Goal: Information Seeking & Learning: Learn about a topic

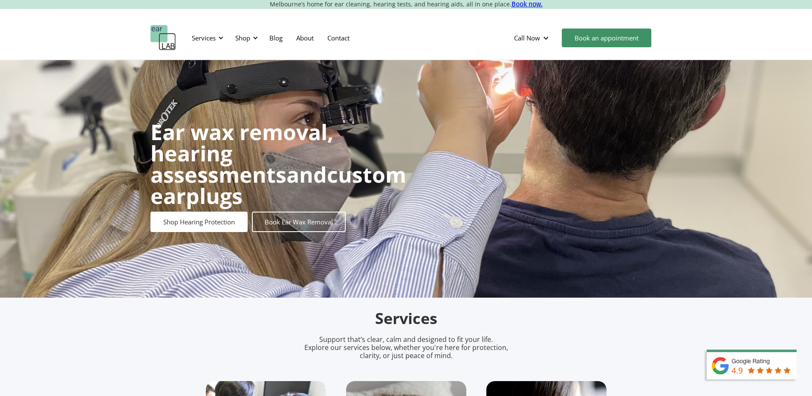
drag, startPoint x: 271, startPoint y: 71, endPoint x: 289, endPoint y: 123, distance: 54.7
click at [278, 109] on div "Ear wax removal, hearing assessments and custom earplugs Shop Hearing Protectio…" at bounding box center [406, 179] width 812 height 238
click at [209, 34] on div "Services" at bounding box center [204, 38] width 24 height 9
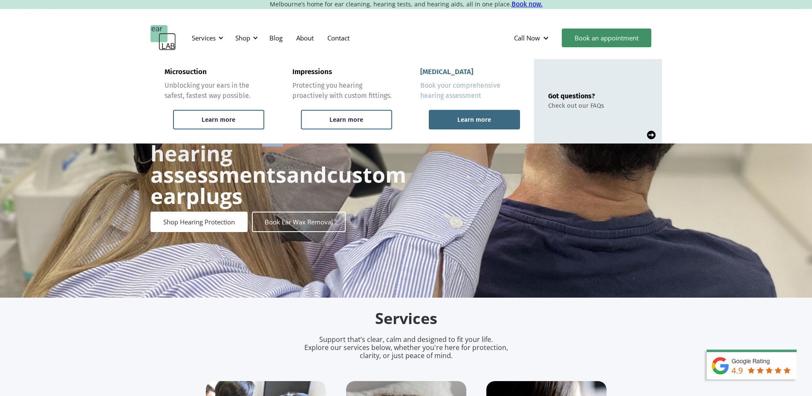
click at [487, 116] on div "Learn more" at bounding box center [474, 120] width 34 height 8
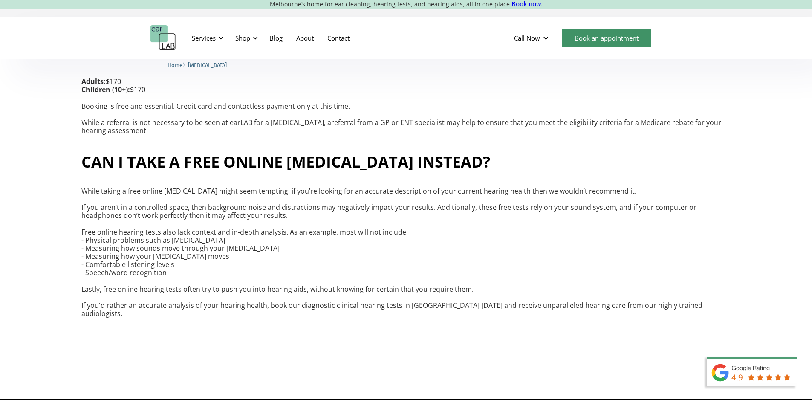
scroll to position [1918, 0]
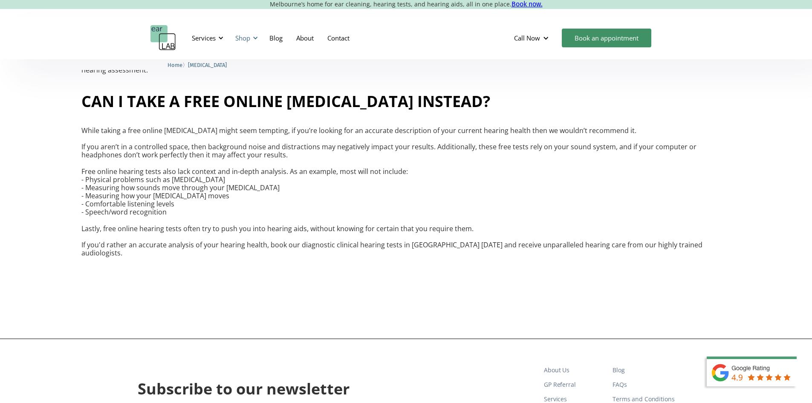
click at [246, 41] on div "Shop" at bounding box center [242, 38] width 15 height 9
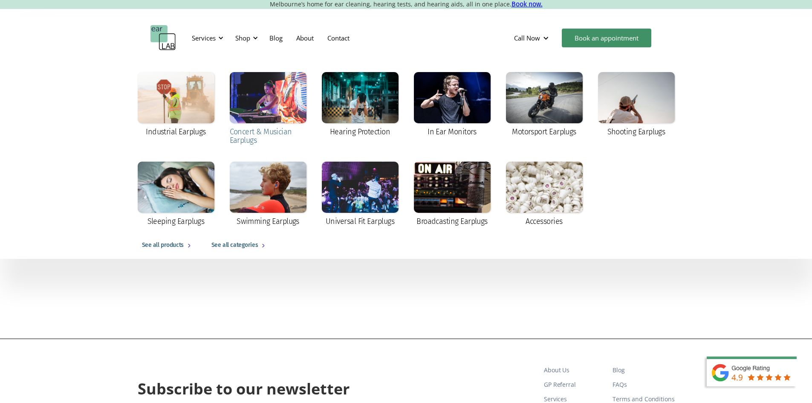
click at [265, 106] on div at bounding box center [268, 97] width 77 height 51
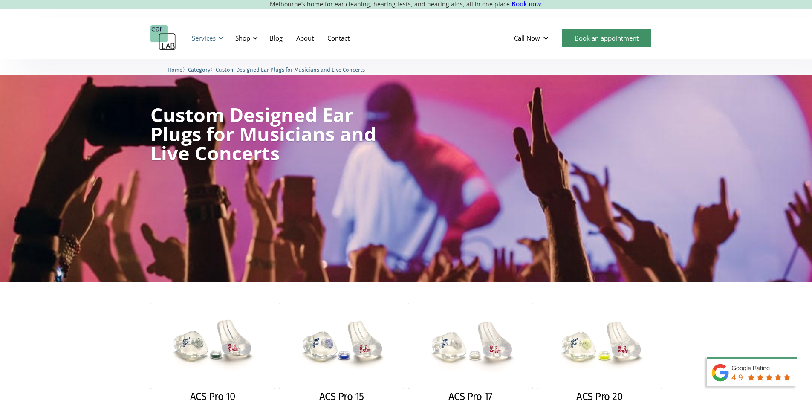
click at [213, 40] on div "Services" at bounding box center [204, 38] width 24 height 9
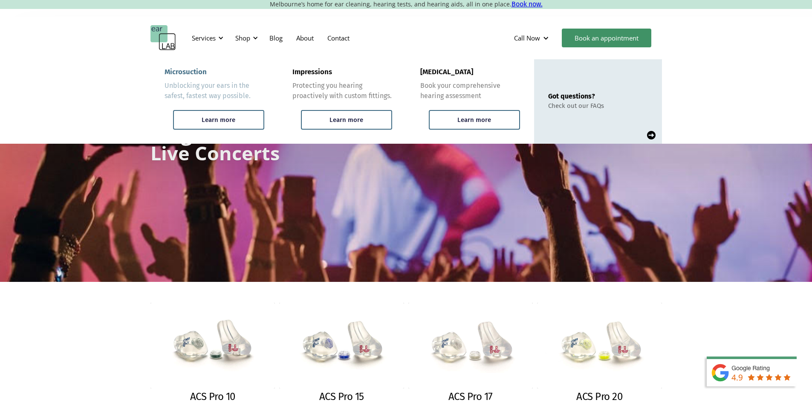
click at [214, 110] on link "Microsuction Unblocking your ears in the safest, fastest way possible. Learn mo…" at bounding box center [214, 101] width 128 height 84
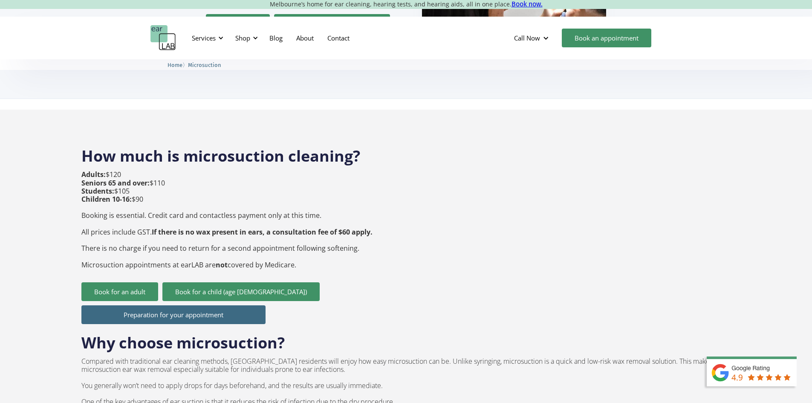
scroll to position [256, 0]
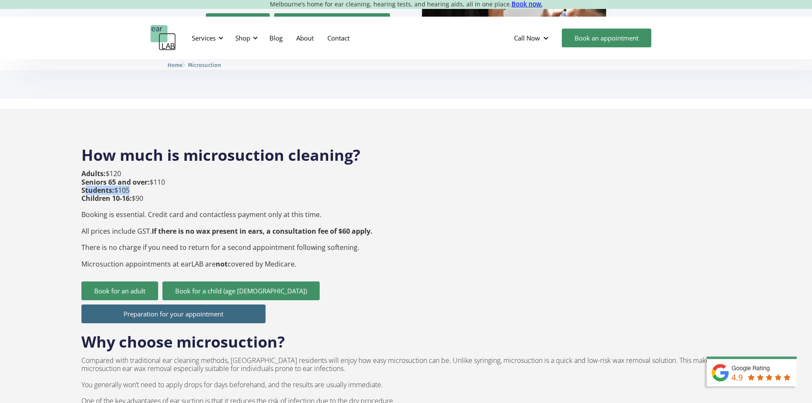
drag, startPoint x: 135, startPoint y: 172, endPoint x: 103, endPoint y: 175, distance: 32.1
click at [86, 176] on p "Adults: $120 Seniors 65 and over: $110 Students: $105 Children 10-16: $90 Booki…" at bounding box center [226, 219] width 291 height 98
click at [190, 226] on strong "If there is no wax present in ears, a consultation fee of $60 apply." at bounding box center [262, 230] width 221 height 9
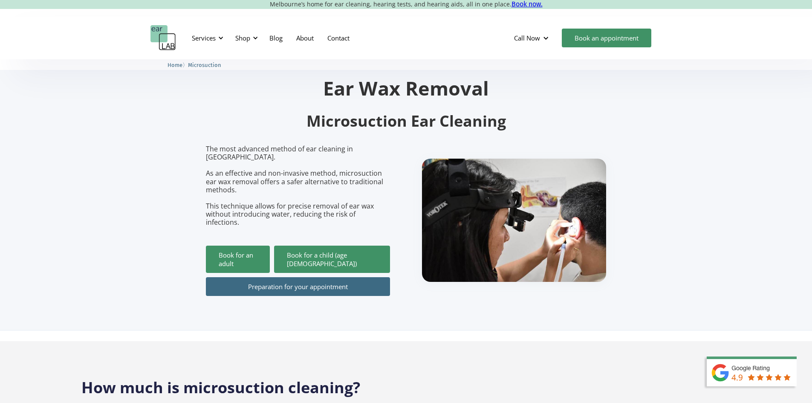
scroll to position [0, 0]
